Goal: Information Seeking & Learning: Learn about a topic

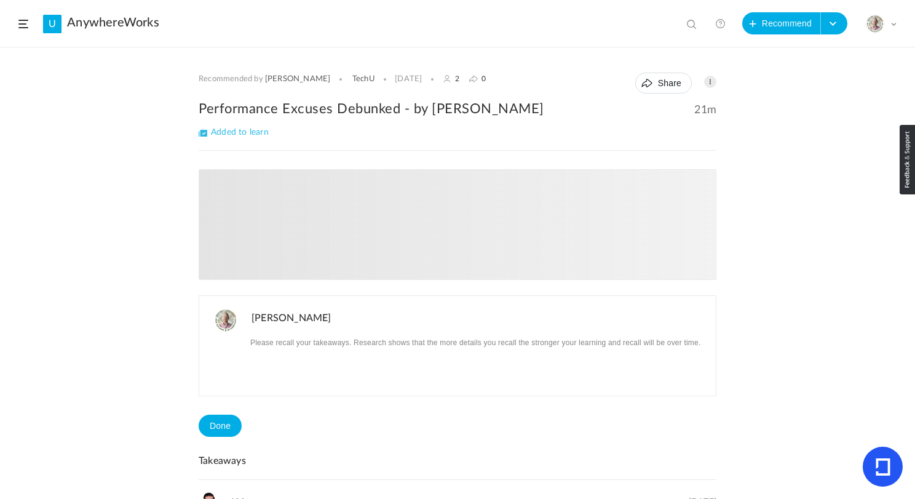
click at [18, 21] on span at bounding box center [23, 24] width 10 height 9
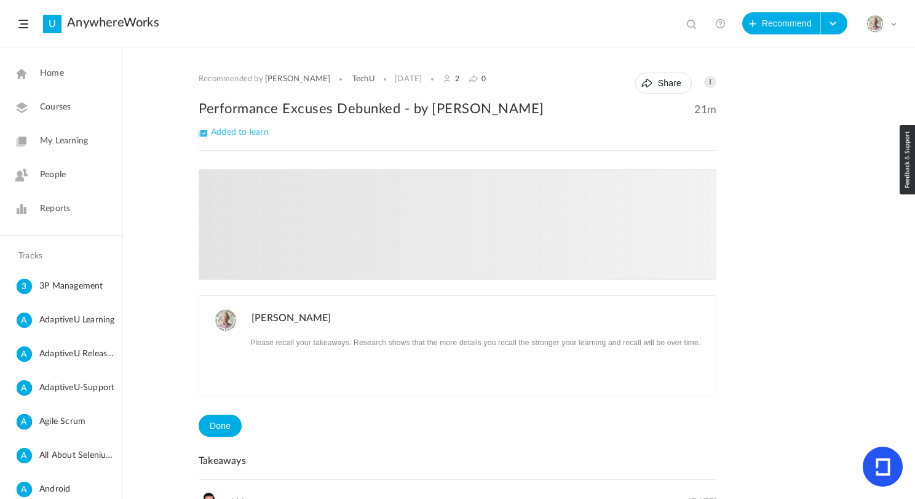
click at [76, 133] on link "My Learning" at bounding box center [61, 141] width 122 height 30
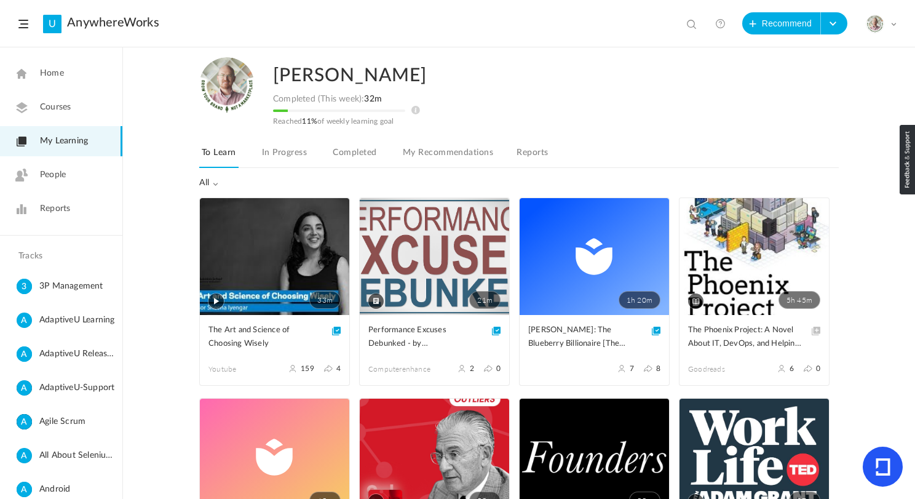
click at [690, 24] on span at bounding box center [693, 25] width 12 height 12
paste input "Alphabet"
type input "Alphabet"
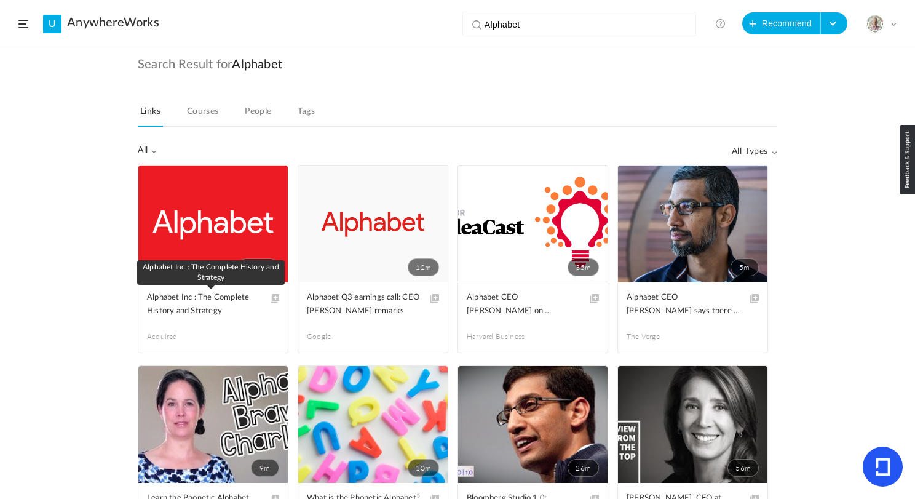
click at [194, 312] on span "Alphabet Inc : The Complete History and Strategy" at bounding box center [204, 304] width 114 height 27
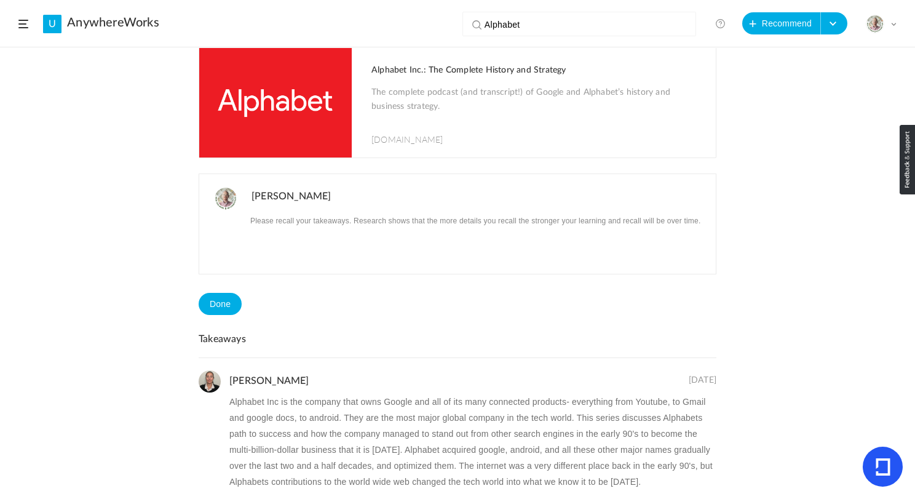
scroll to position [160, 0]
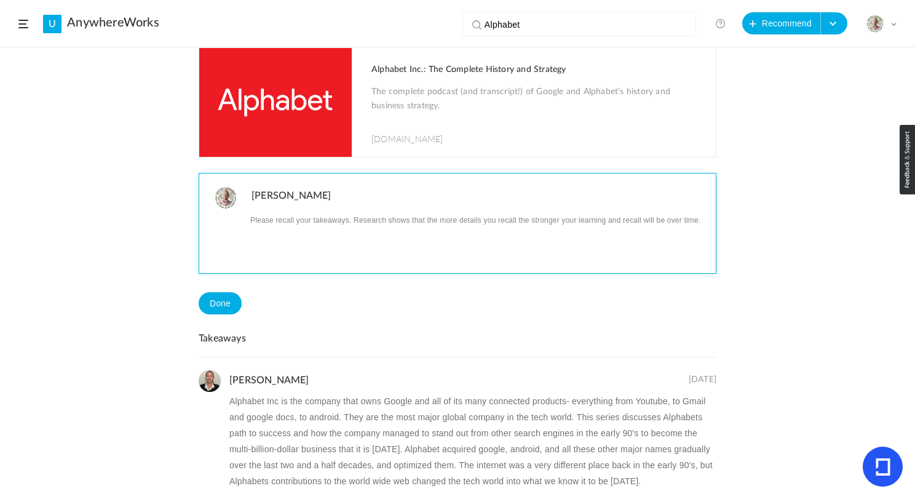
click at [296, 223] on p at bounding box center [479, 220] width 455 height 16
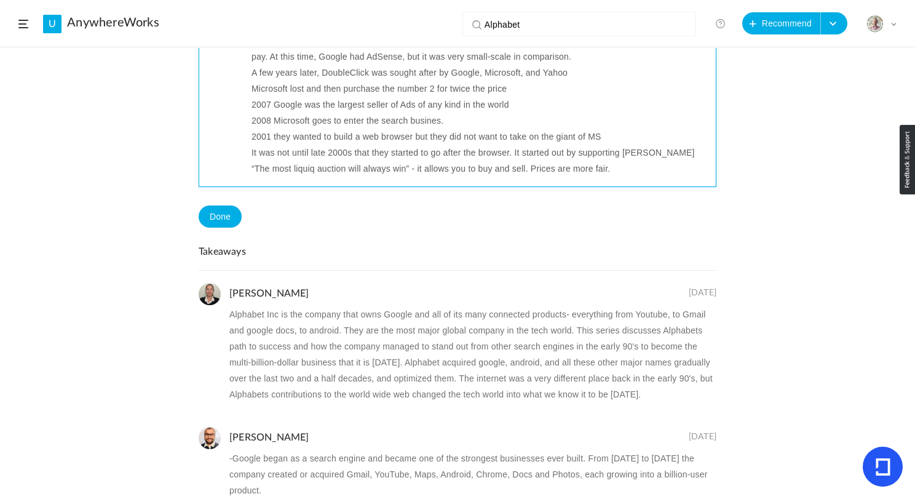
scroll to position [483, 0]
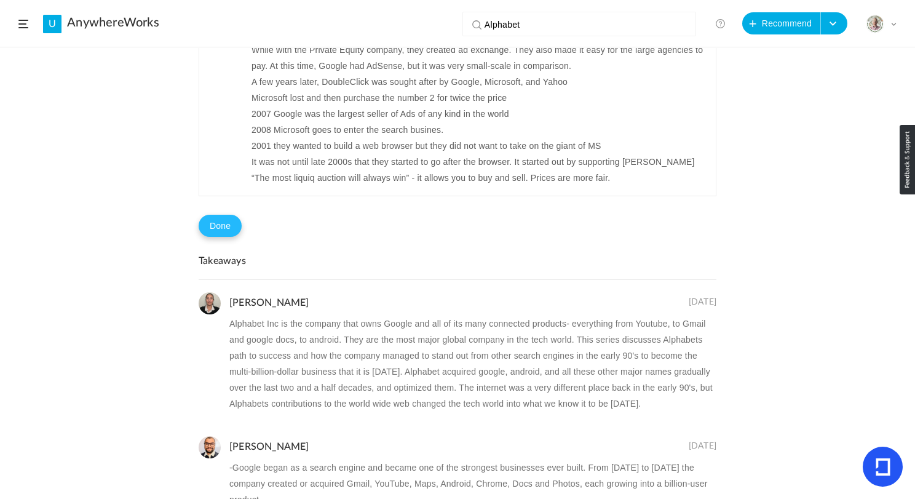
click at [216, 224] on button "Done" at bounding box center [220, 226] width 43 height 22
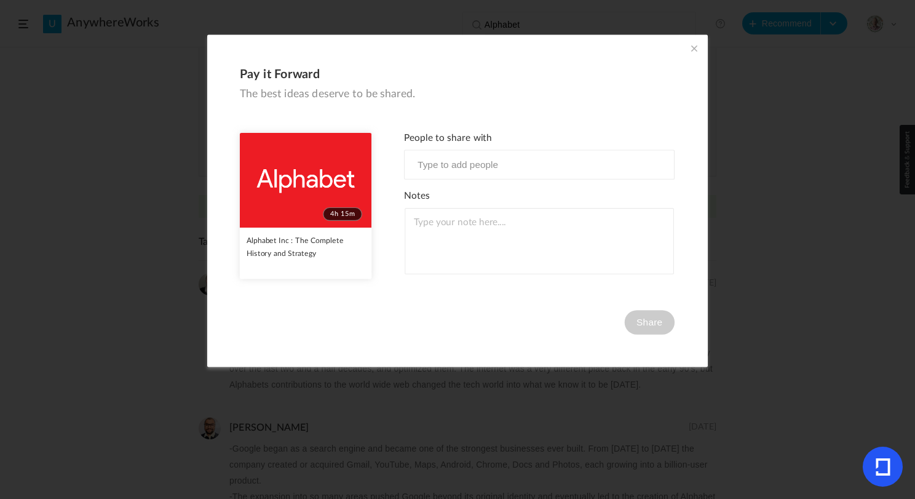
scroll to position [0, 0]
click at [571, 324] on div "People to share with Notes Share" at bounding box center [539, 234] width 271 height 202
click at [690, 39] on div "Pay it Forward The best ideas deserve to be shared. 4h 15m Alphabet Inc : The C…" at bounding box center [457, 201] width 501 height 332
click at [690, 44] on span at bounding box center [695, 49] width 14 height 14
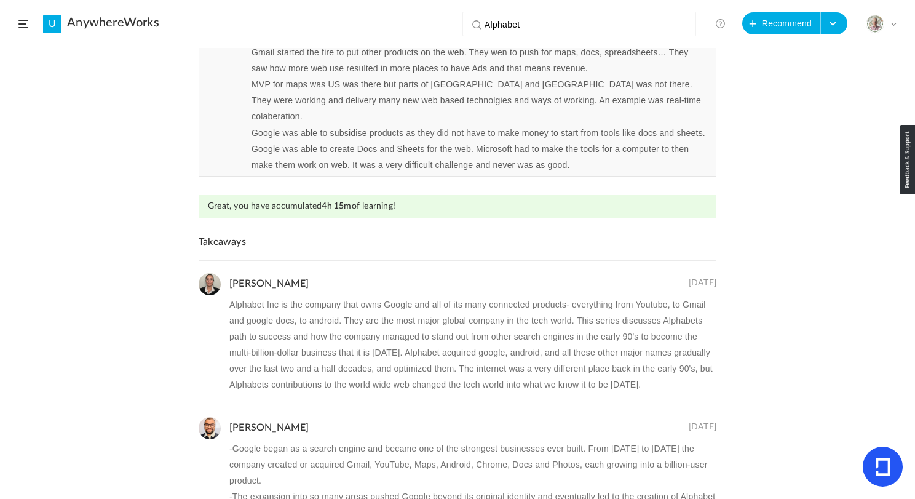
click at [77, 131] on div "Recommended by Arjun AnywhereWorks 31 Aug 4 0 Share Edit Delete 4h 15m" at bounding box center [457, 273] width 915 height 451
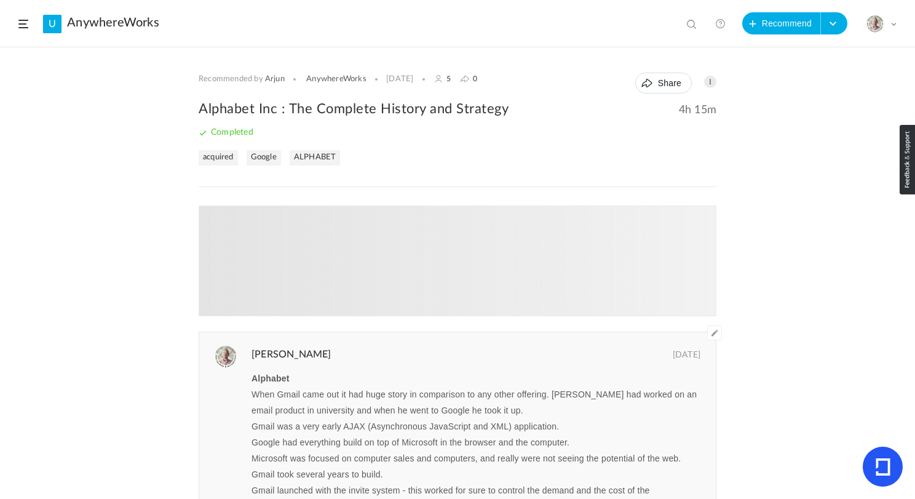
click at [22, 20] on span at bounding box center [23, 24] width 10 height 9
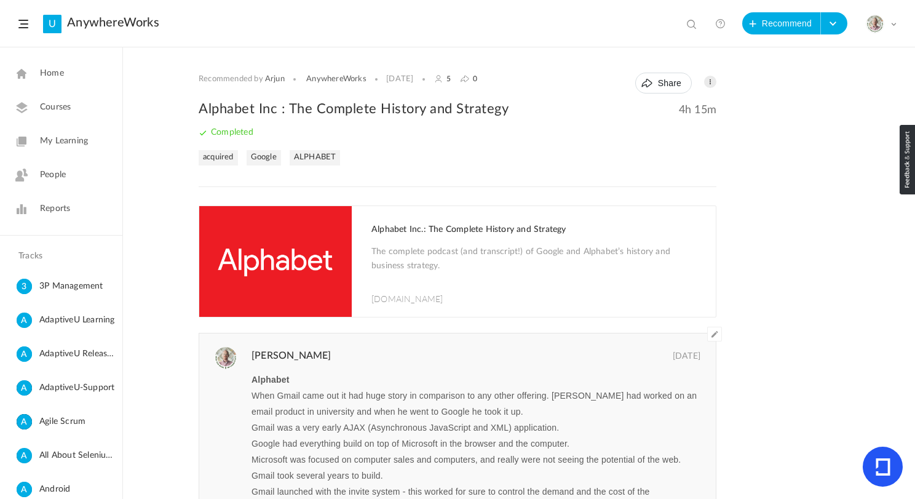
click at [68, 138] on span "My Learning" at bounding box center [64, 141] width 48 height 13
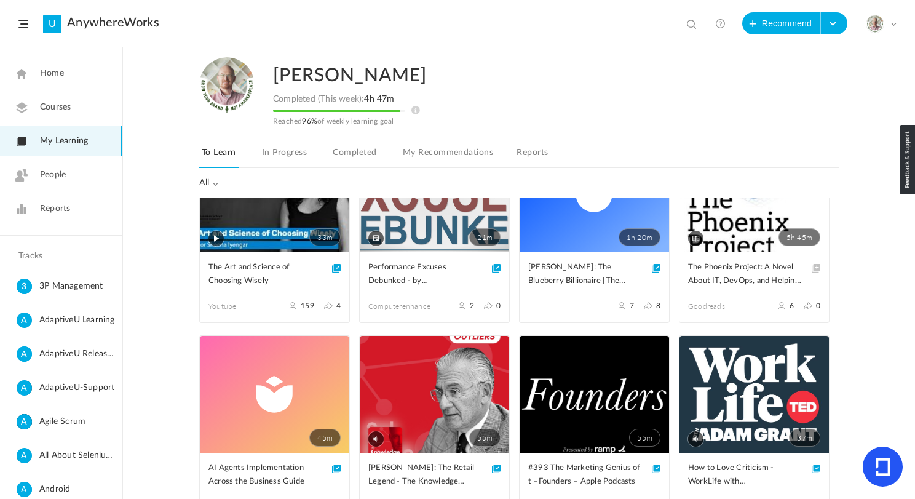
scroll to position [69, 0]
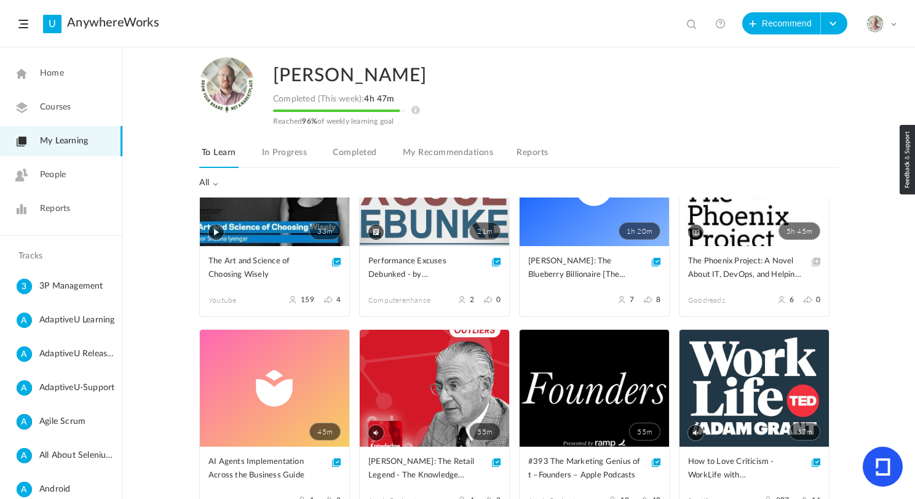
click at [46, 74] on span "Home" at bounding box center [52, 73] width 24 height 13
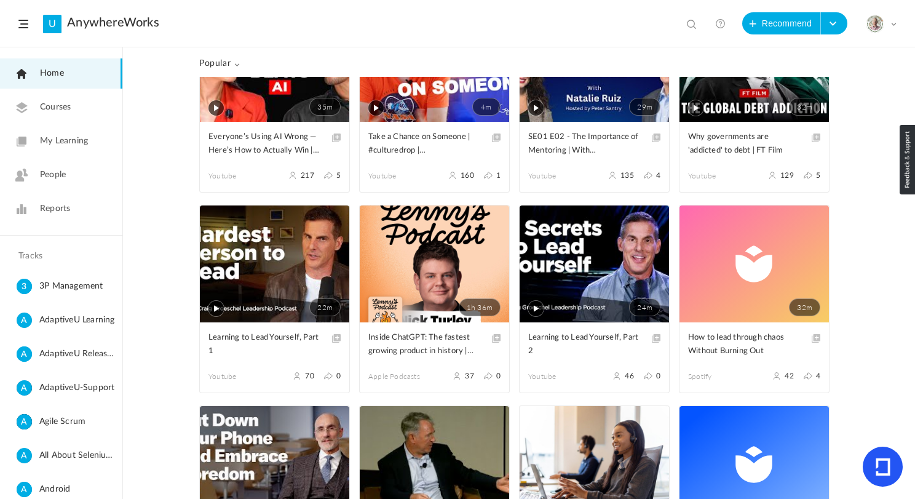
scroll to position [277, 0]
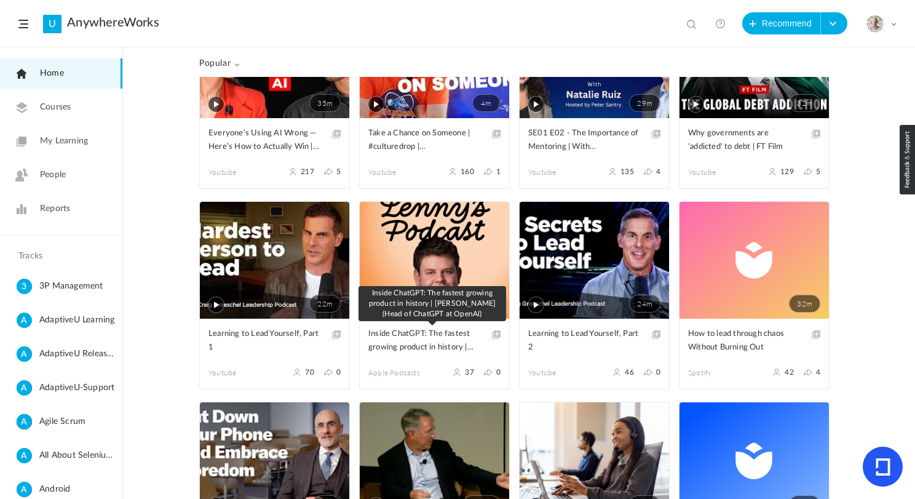
click at [443, 336] on span "Inside ChatGPT: The fastest growing product in history | [PERSON_NAME] (Head of…" at bounding box center [425, 340] width 114 height 27
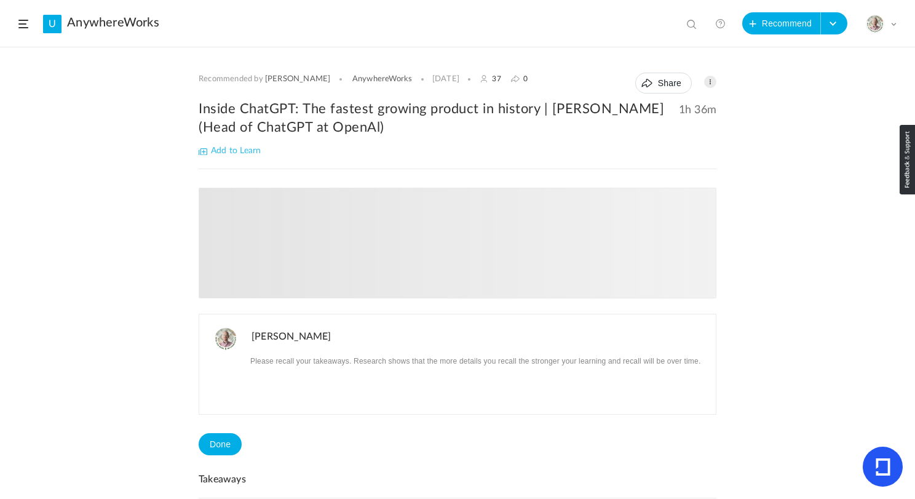
click at [239, 150] on span "Add to Learn" at bounding box center [230, 150] width 62 height 9
click at [20, 23] on span at bounding box center [23, 24] width 10 height 9
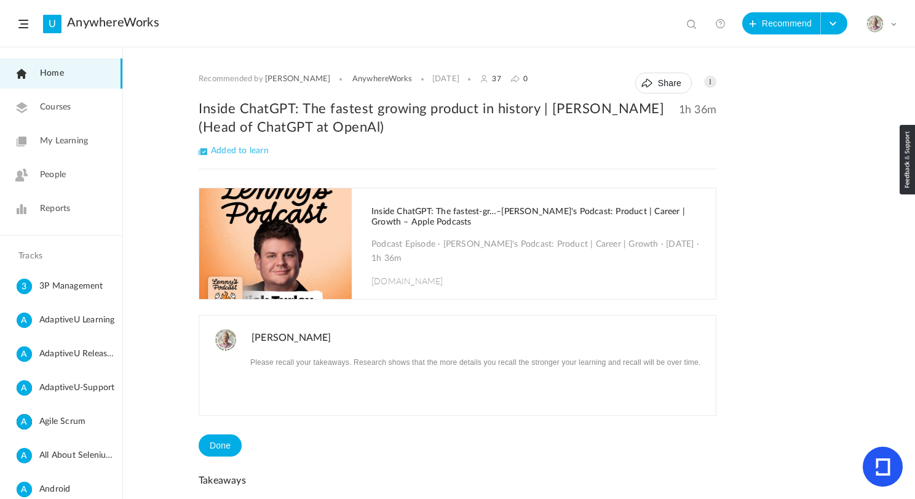
click at [65, 134] on link "My Learning" at bounding box center [61, 141] width 122 height 30
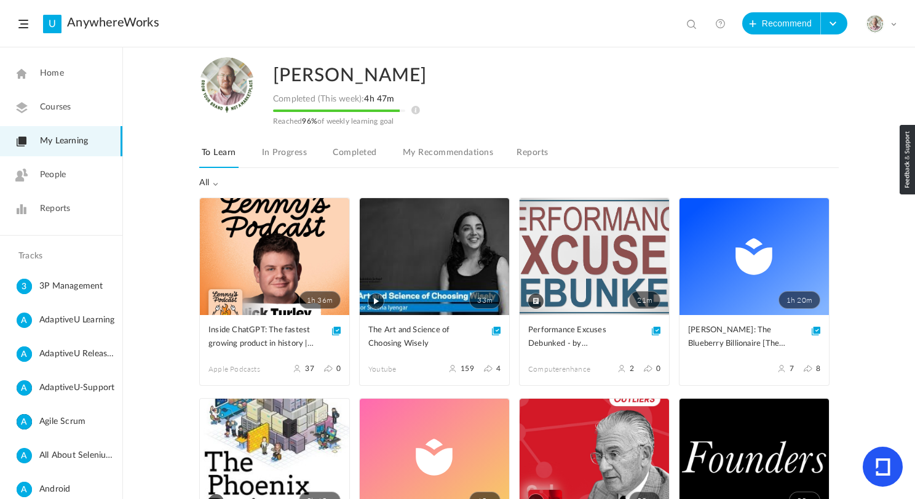
click at [49, 77] on span "Home" at bounding box center [52, 73] width 24 height 13
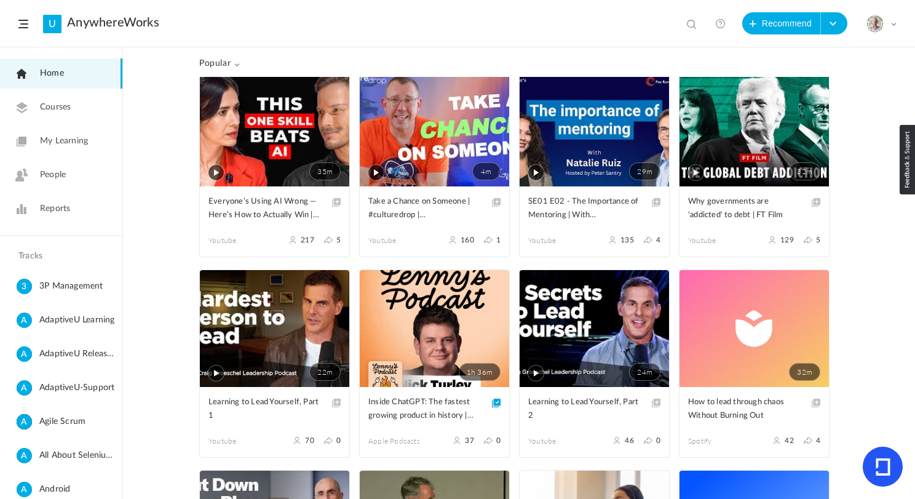
scroll to position [210, 0]
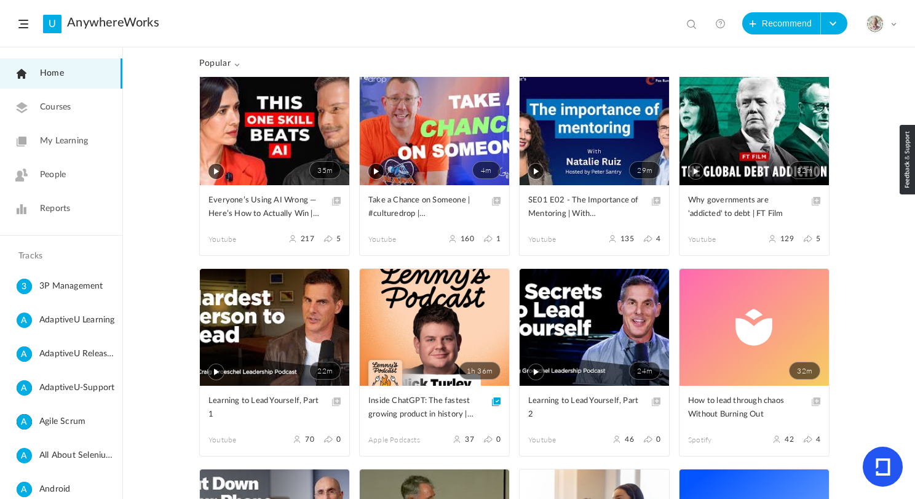
click at [213, 63] on span "Popular" at bounding box center [219, 63] width 41 height 10
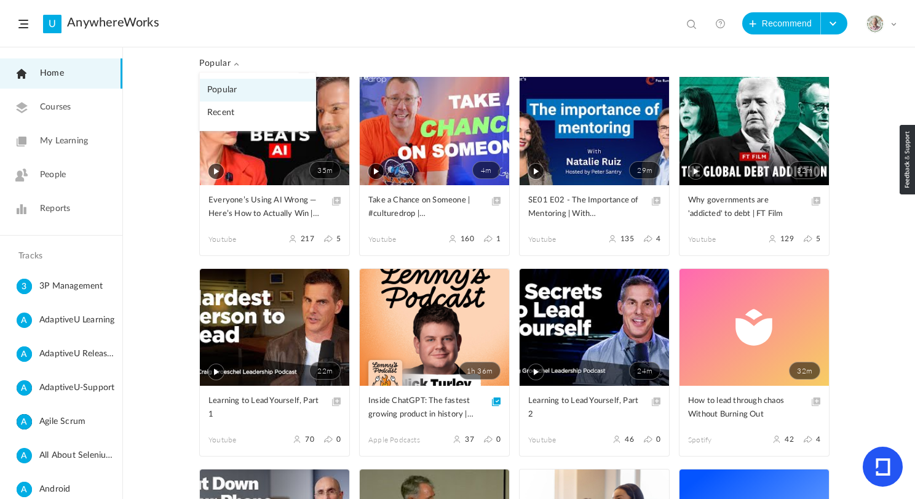
click at [213, 116] on link "Recent" at bounding box center [258, 112] width 116 height 23
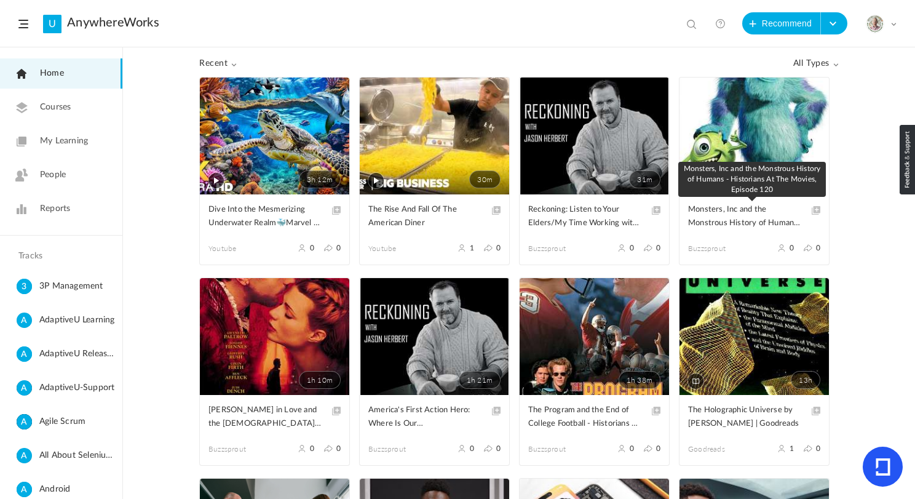
click at [726, 223] on span "Monsters, Inc and the Monstrous History of Humans - Historians At The Movies, E…" at bounding box center [745, 216] width 114 height 27
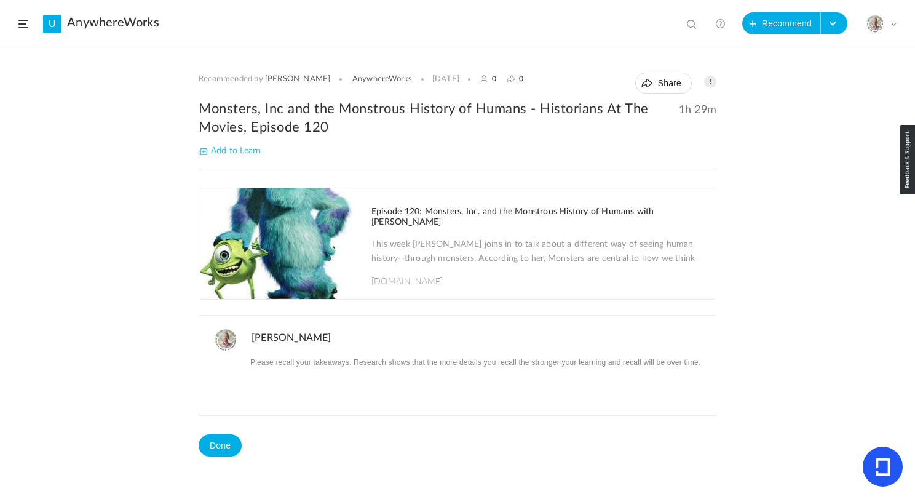
click at [270, 80] on link "Jesse" at bounding box center [298, 79] width 66 height 10
click at [31, 24] on header "U AnywhereWorks View all No results Recommend Create Course My Profile Universi…" at bounding box center [457, 23] width 915 height 47
click at [23, 23] on span at bounding box center [23, 24] width 10 height 9
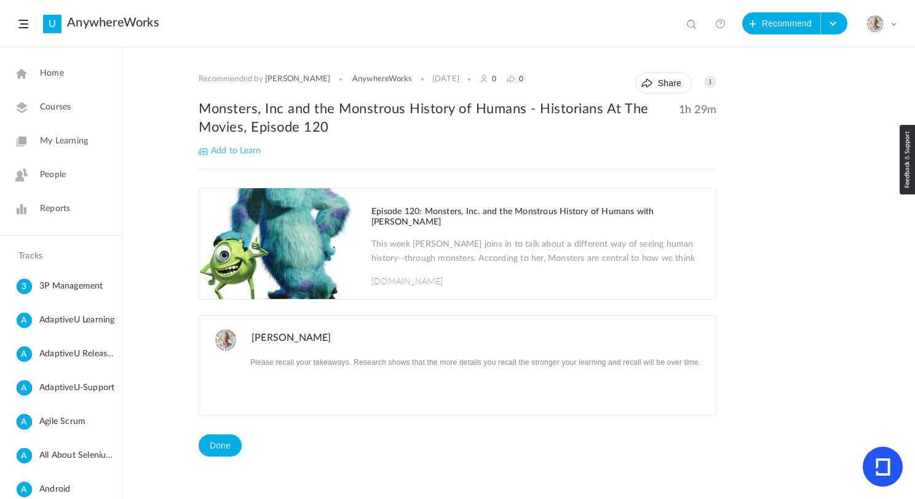
click at [61, 77] on span "Home" at bounding box center [52, 73] width 24 height 13
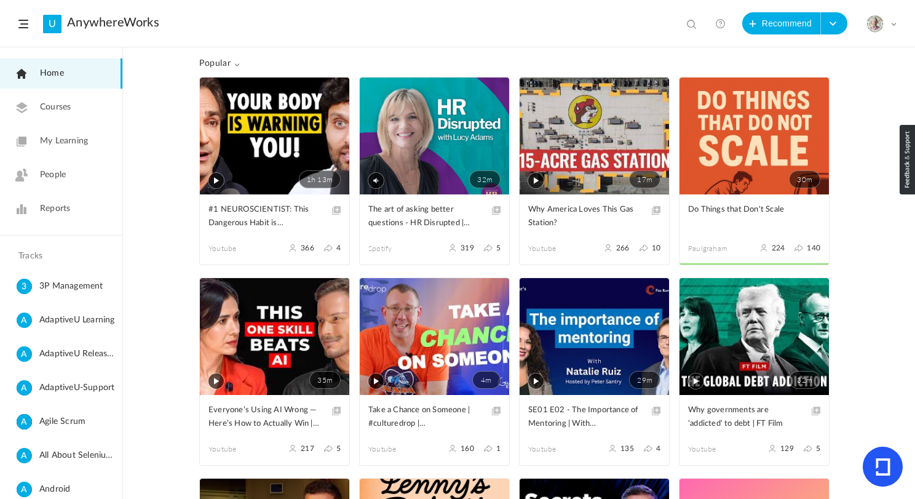
click at [226, 68] on span "Popular" at bounding box center [219, 63] width 41 height 10
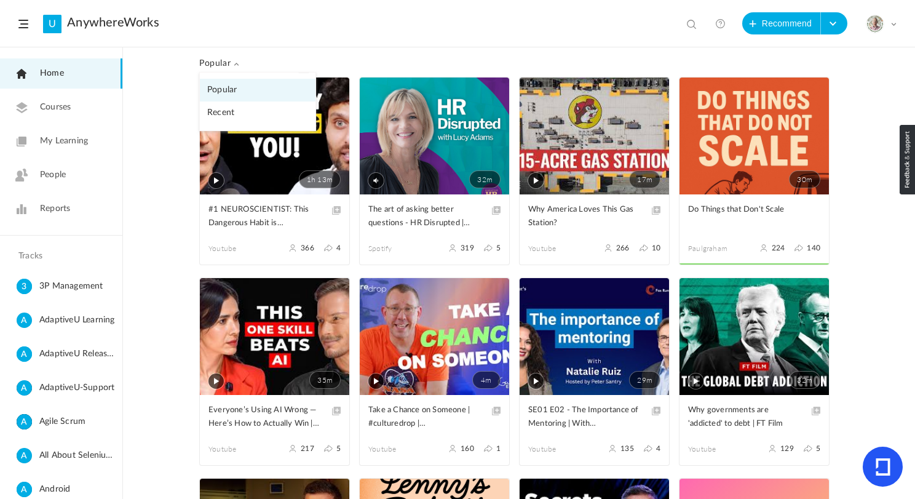
click at [236, 116] on link "Recent" at bounding box center [258, 112] width 116 height 23
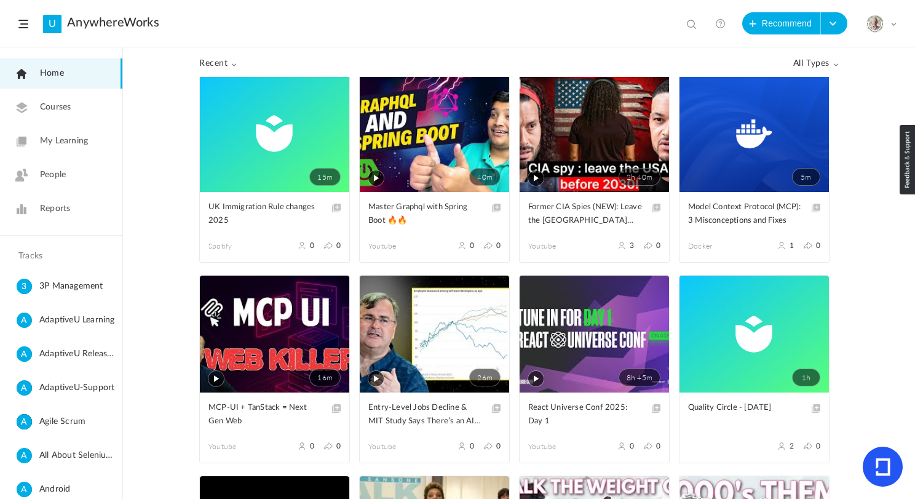
scroll to position [3011, 0]
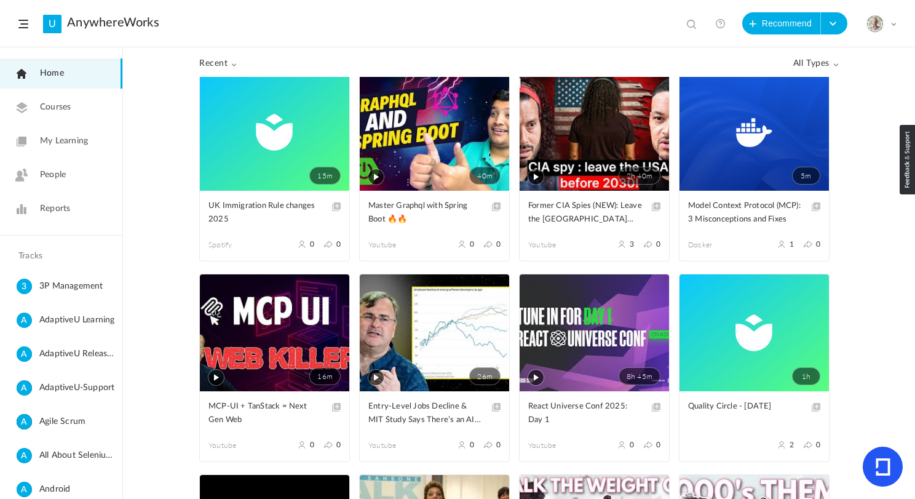
click at [65, 135] on span "My Learning" at bounding box center [64, 141] width 48 height 13
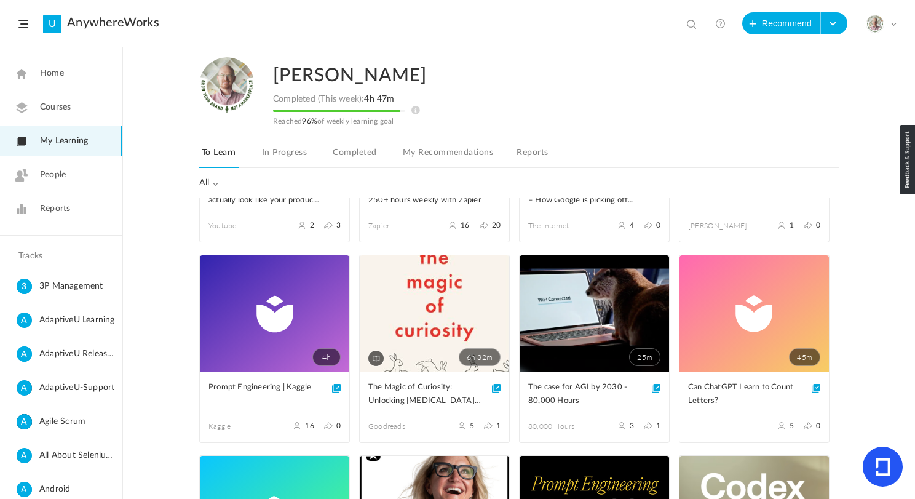
scroll to position [745, 0]
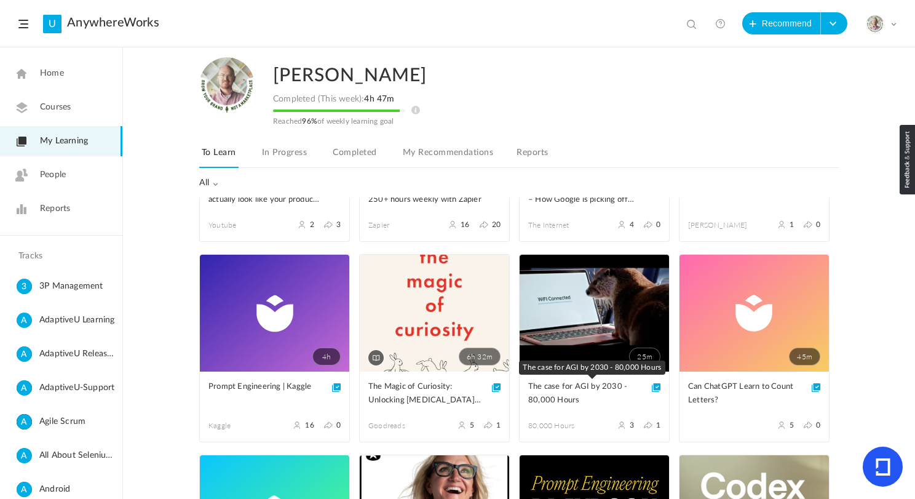
click at [545, 388] on span "The case for AGI by 2030 - 80,000 Hours" at bounding box center [585, 393] width 114 height 27
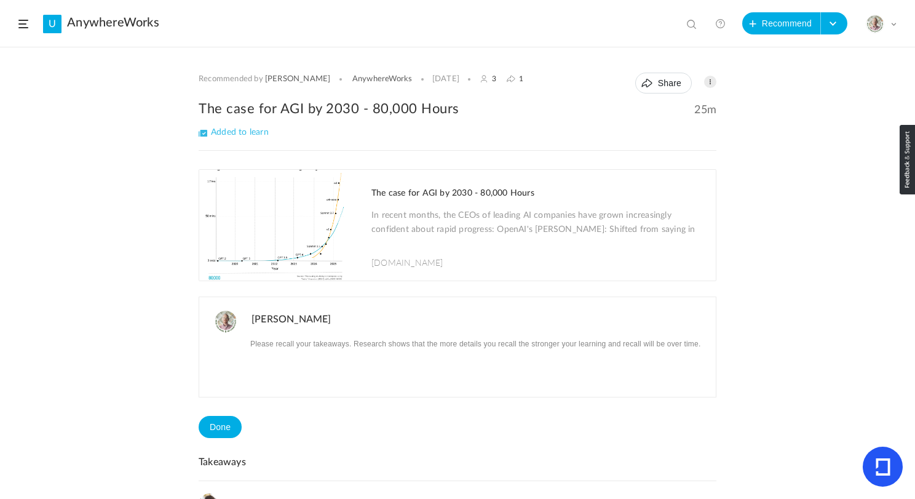
click at [475, 216] on p "In recent months, the CEOs of leading AI companies have grown increasingly conf…" at bounding box center [537, 223] width 332 height 31
click at [239, 129] on span "Added to learn" at bounding box center [234, 132] width 70 height 9
click at [26, 24] on span at bounding box center [23, 24] width 10 height 9
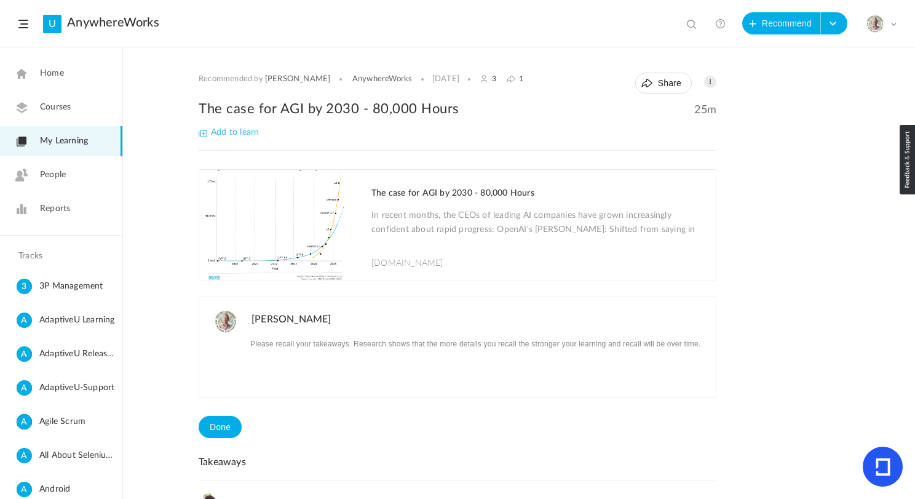
click at [80, 145] on span "My Learning" at bounding box center [64, 141] width 48 height 13
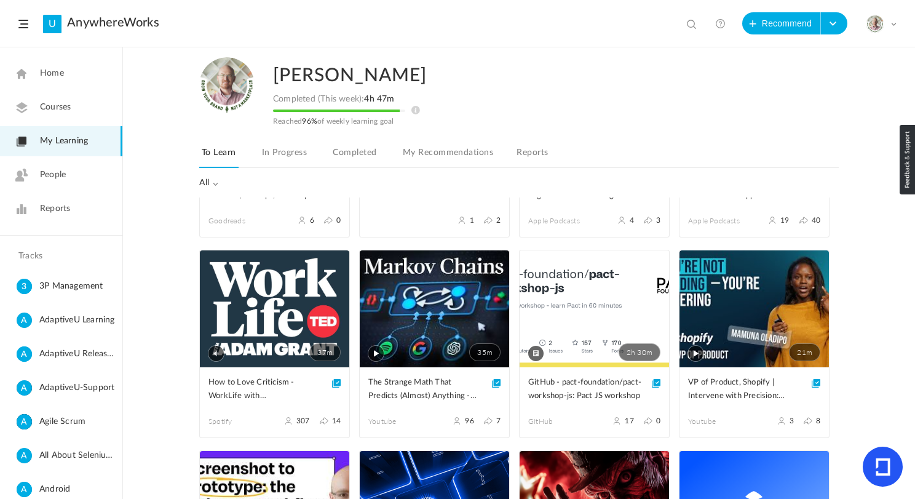
scroll to position [351, 0]
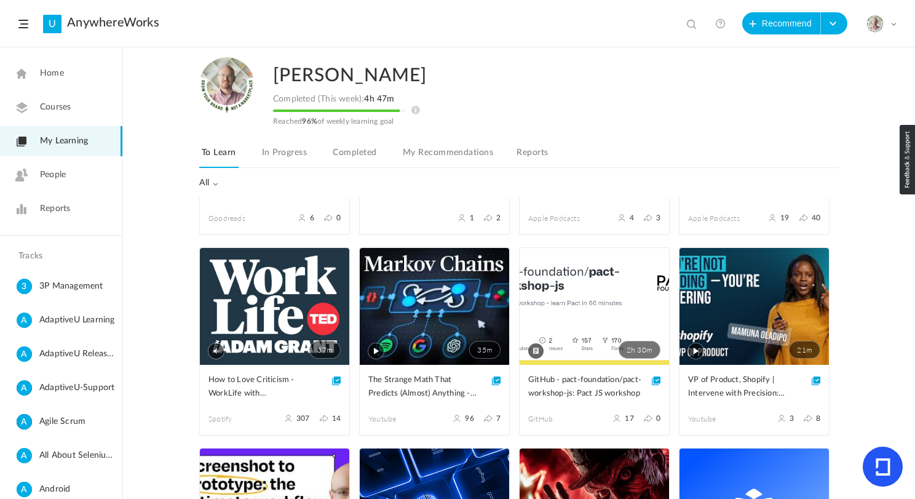
click at [52, 75] on span "Home" at bounding box center [52, 73] width 24 height 13
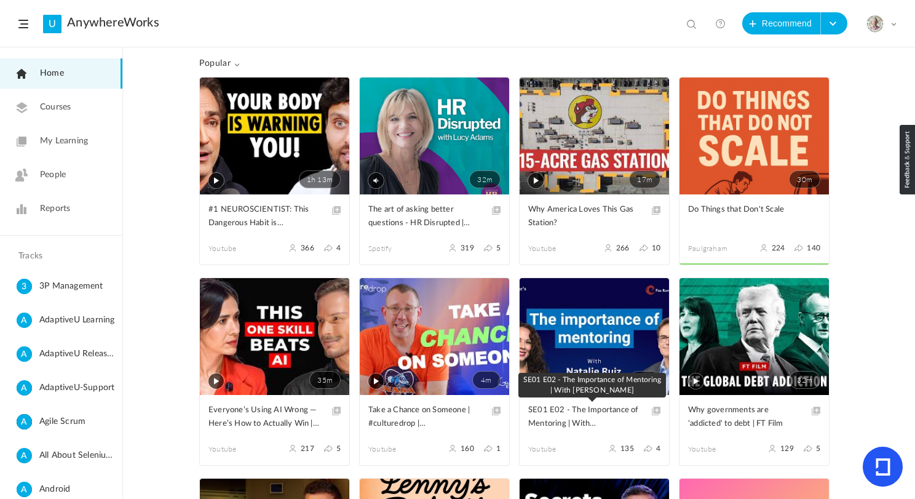
click at [575, 426] on span "SE01 E02 - The Importance of Mentoring | With Natalie Ruiz" at bounding box center [585, 416] width 114 height 27
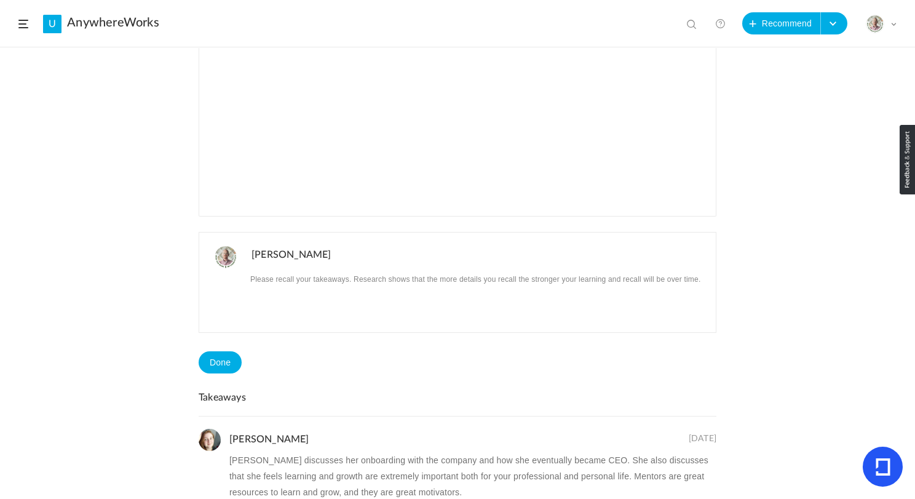
scroll to position [343, 0]
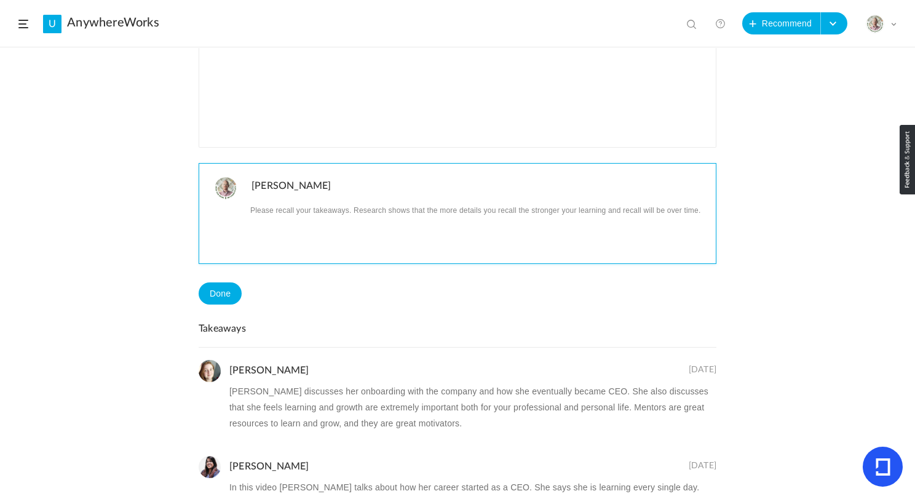
click at [335, 208] on p at bounding box center [479, 210] width 455 height 16
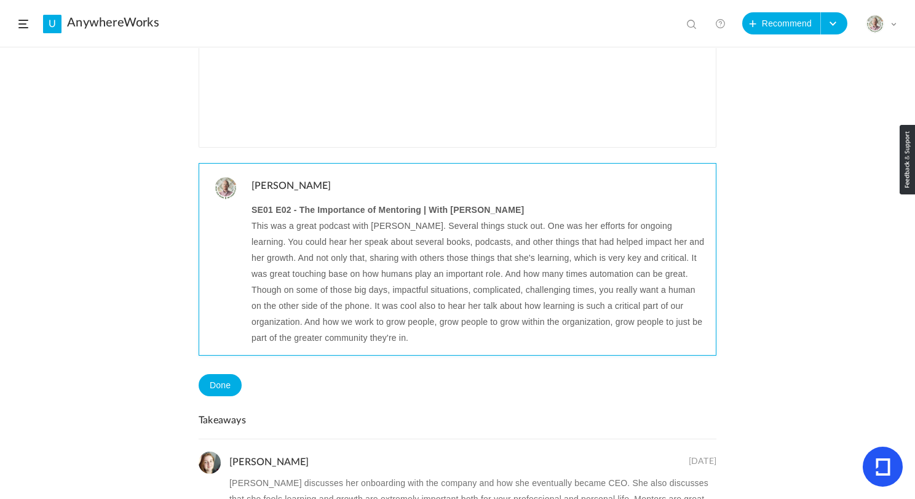
scroll to position [0, 0]
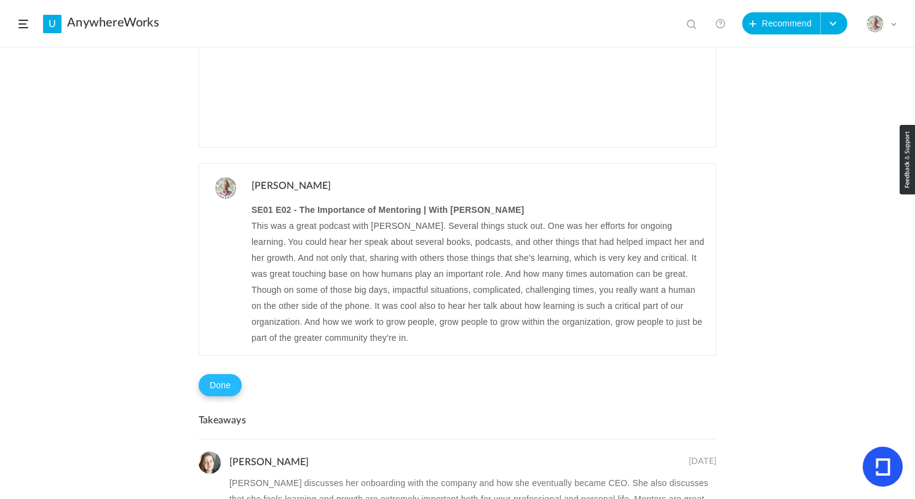
click at [227, 386] on button "Done" at bounding box center [220, 385] width 43 height 22
click at [295, 381] on button "Problem in completion?" at bounding box center [293, 385] width 102 height 21
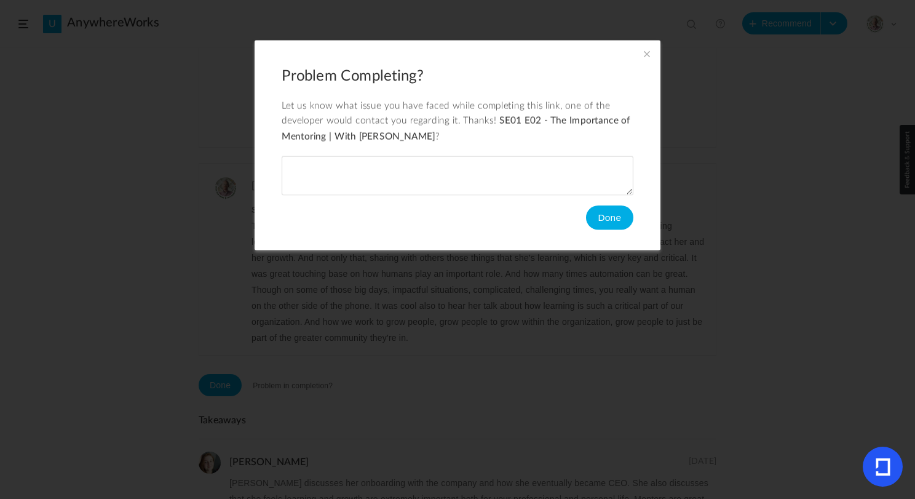
click at [357, 160] on textarea at bounding box center [457, 176] width 351 height 38
type textarea "Youtube"
click at [594, 221] on button "Done" at bounding box center [609, 217] width 47 height 25
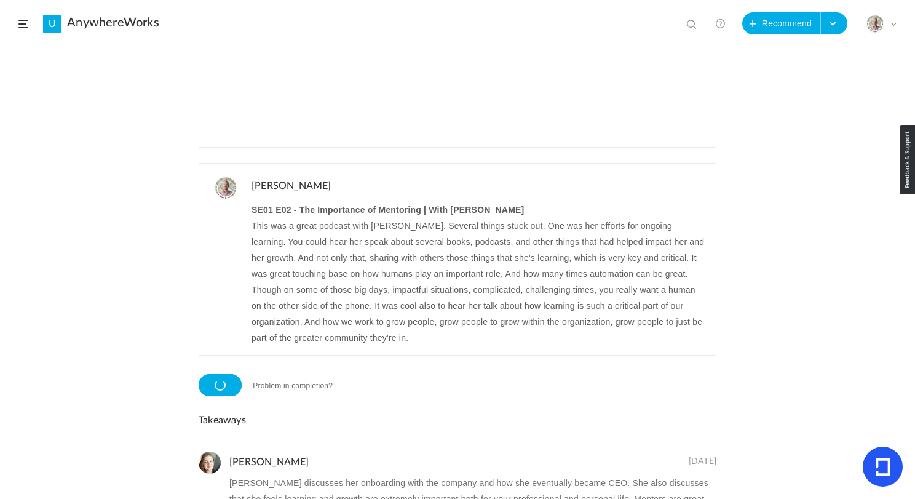
scroll to position [323, 0]
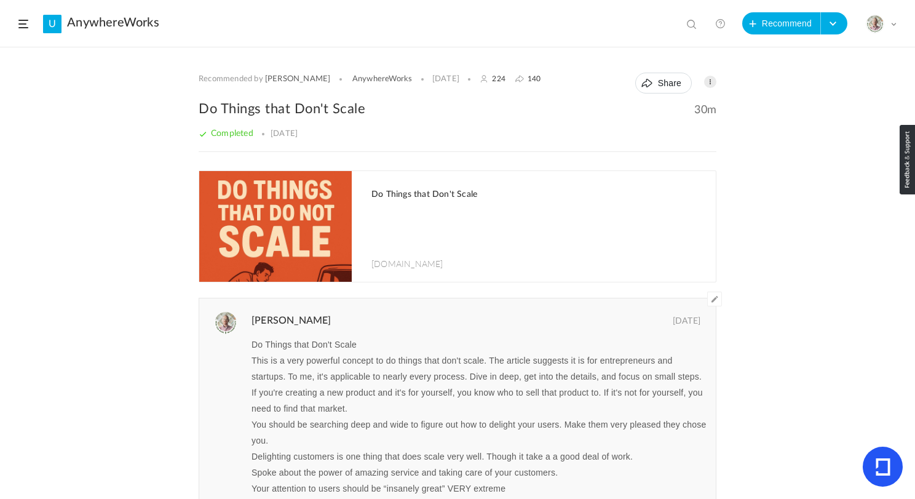
click at [22, 25] on span at bounding box center [23, 24] width 10 height 9
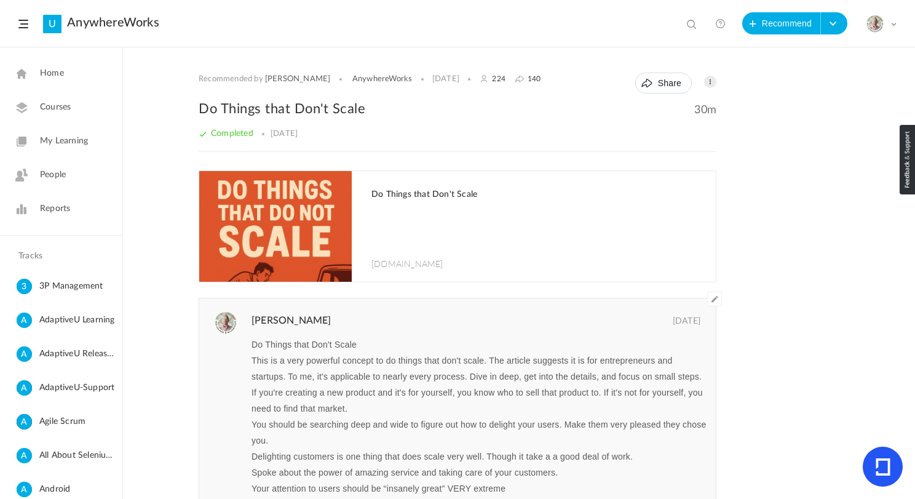
click at [71, 149] on link "My Learning" at bounding box center [61, 141] width 122 height 30
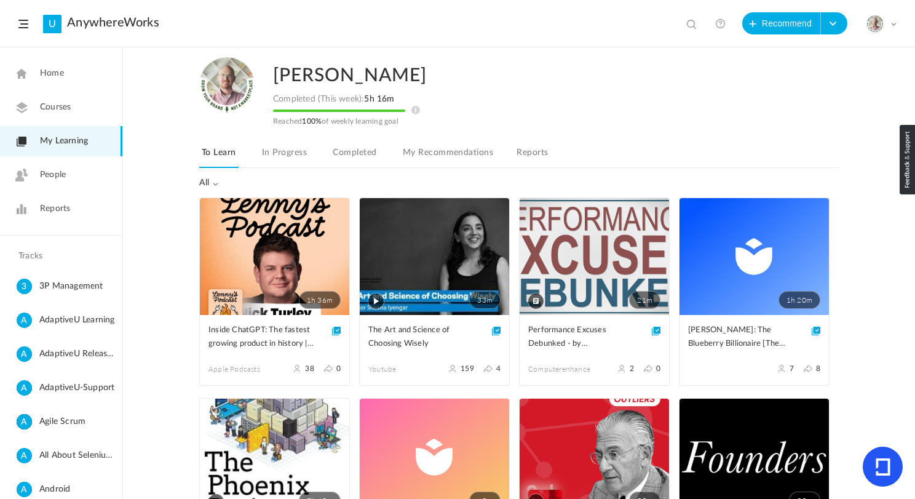
click at [71, 149] on link "My Learning" at bounding box center [61, 141] width 122 height 30
